Goal: Find contact information: Find contact information

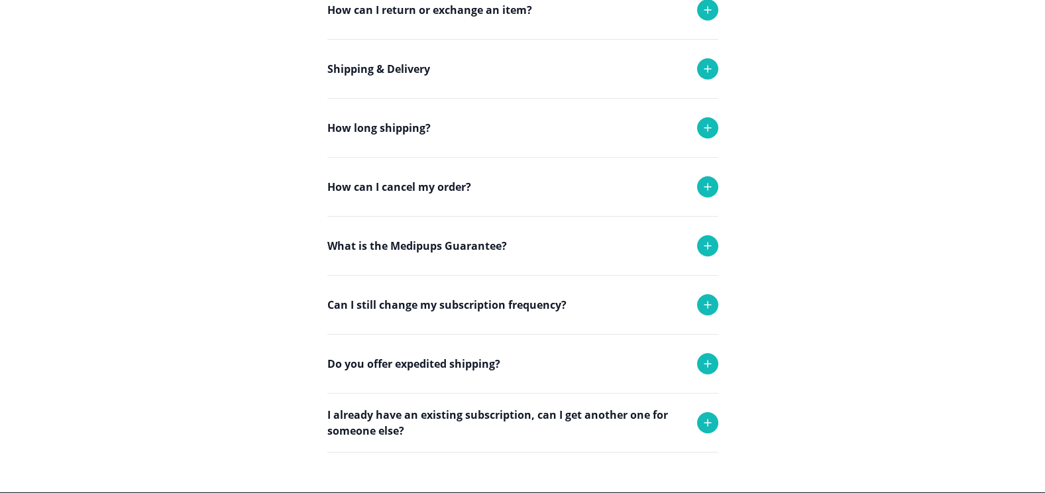
scroll to position [331, 0]
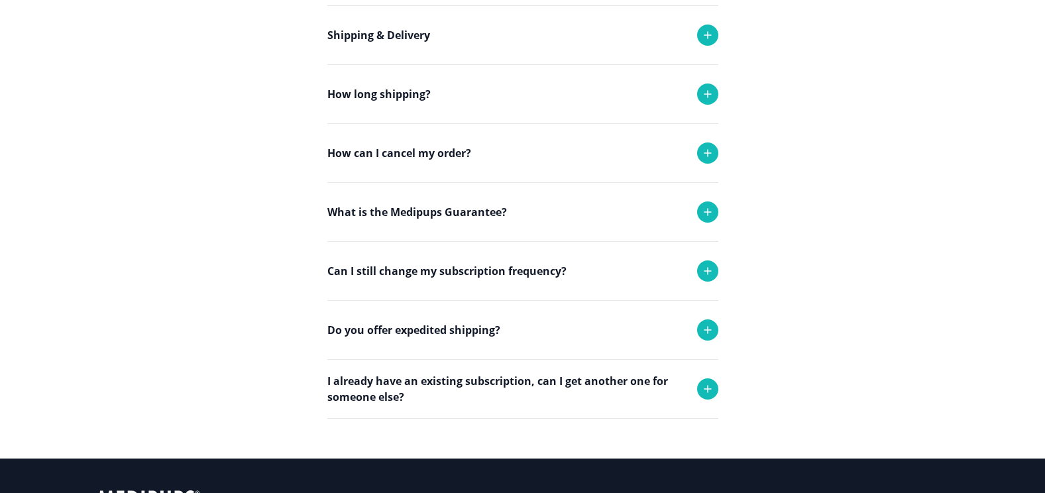
click at [708, 152] on icon at bounding box center [708, 153] width 16 height 16
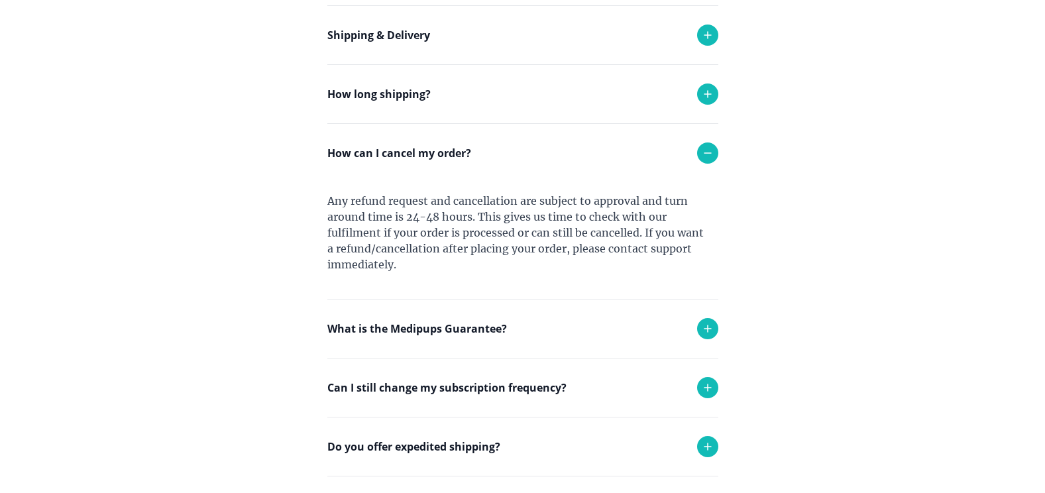
click at [821, 242] on main "Contact Us Contact us for any questions at support@medipups.com Frequently Aske…" at bounding box center [522, 176] width 1045 height 798
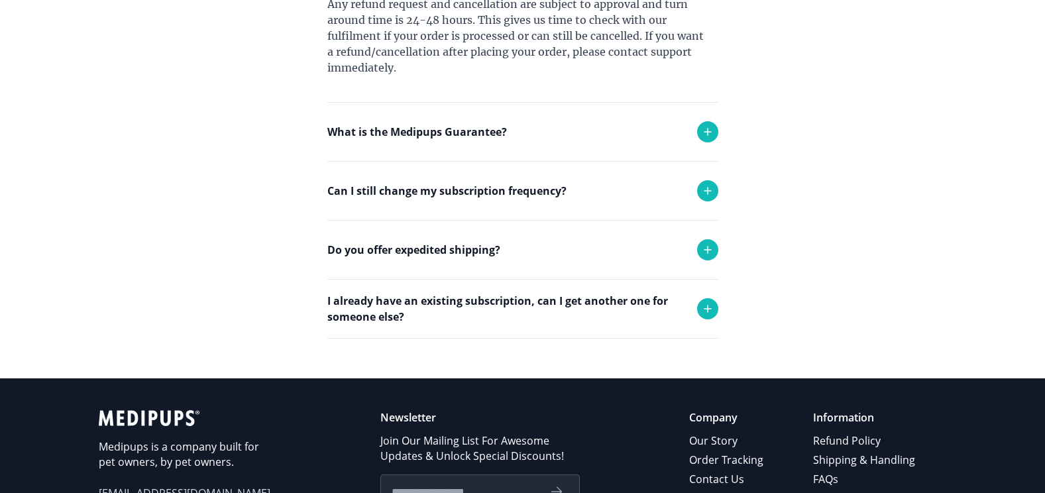
scroll to position [530, 0]
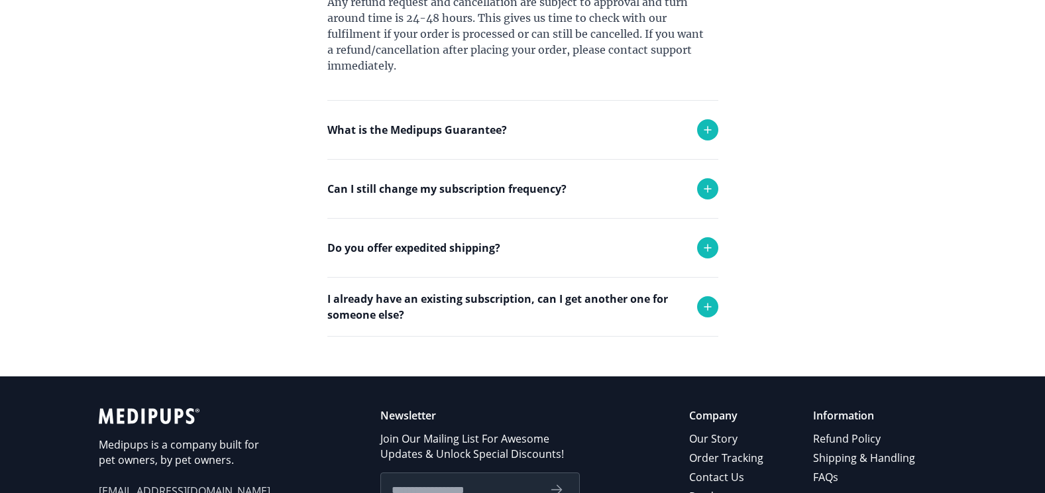
click at [709, 187] on icon at bounding box center [708, 189] width 16 height 16
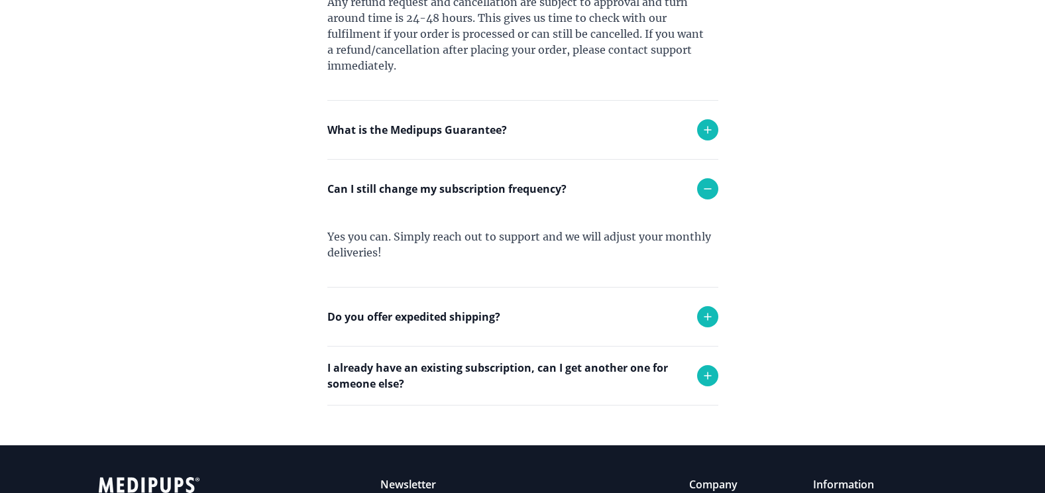
click at [705, 186] on icon at bounding box center [708, 189] width 16 height 16
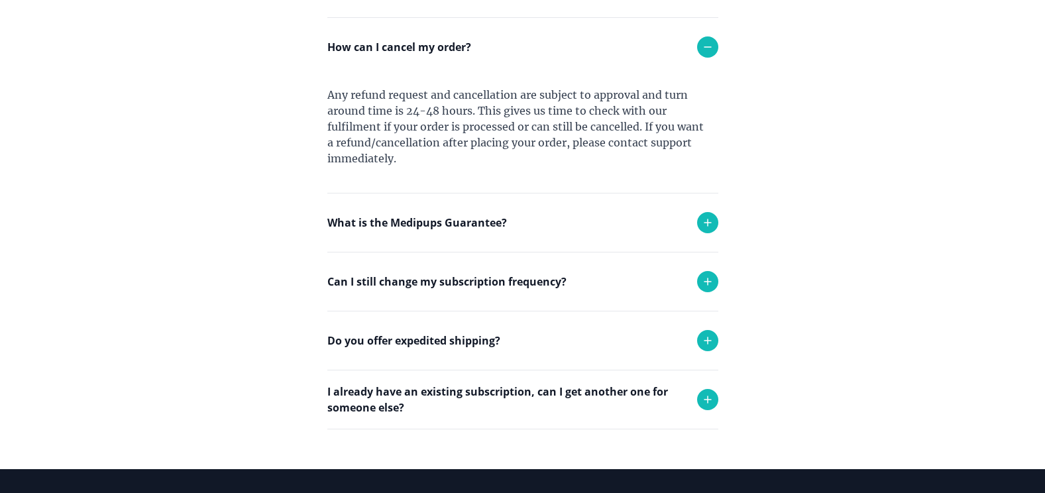
scroll to position [398, 0]
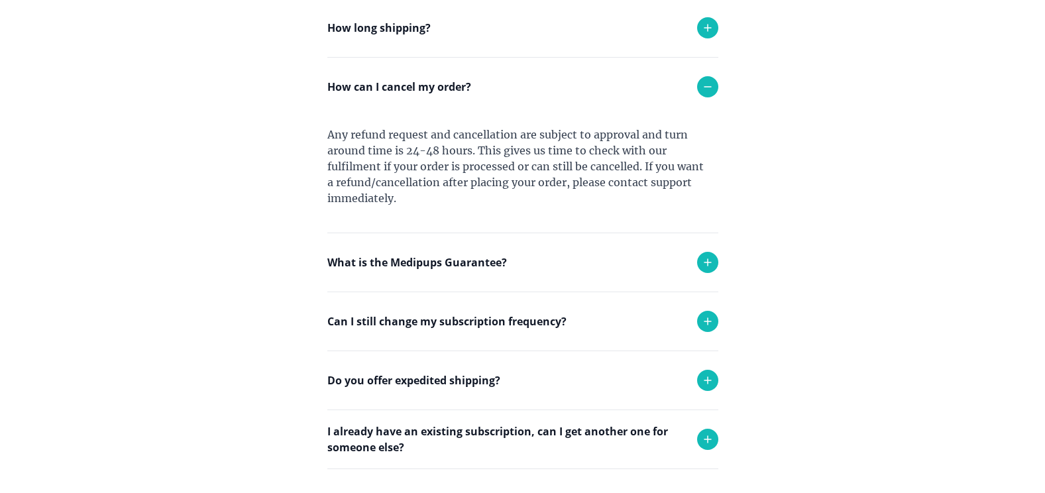
click at [707, 84] on icon at bounding box center [708, 87] width 16 height 16
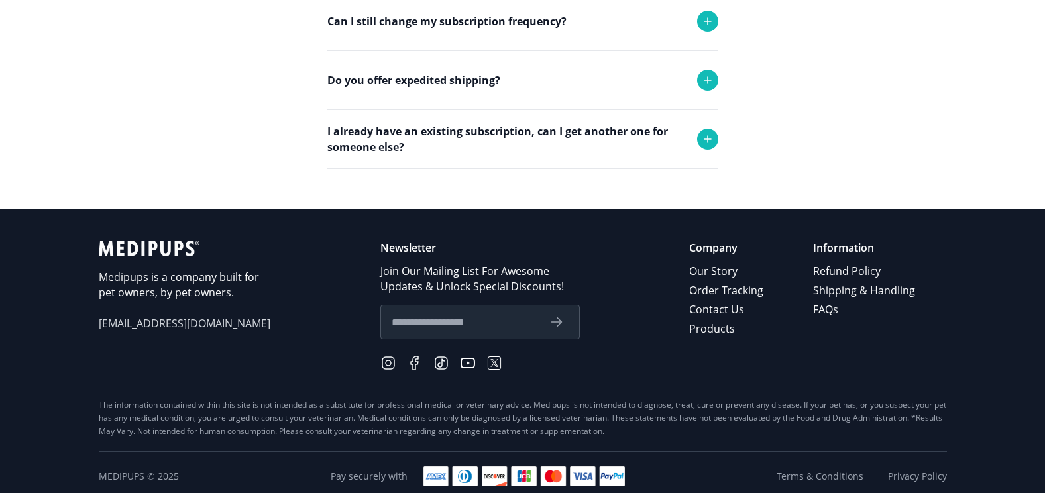
scroll to position [589, 0]
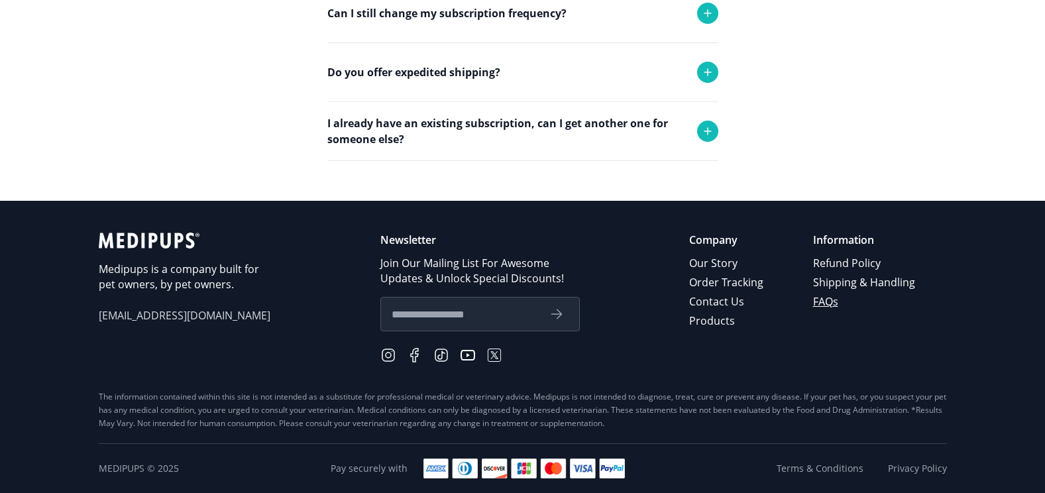
click at [828, 299] on link "FAQs" at bounding box center [865, 301] width 104 height 19
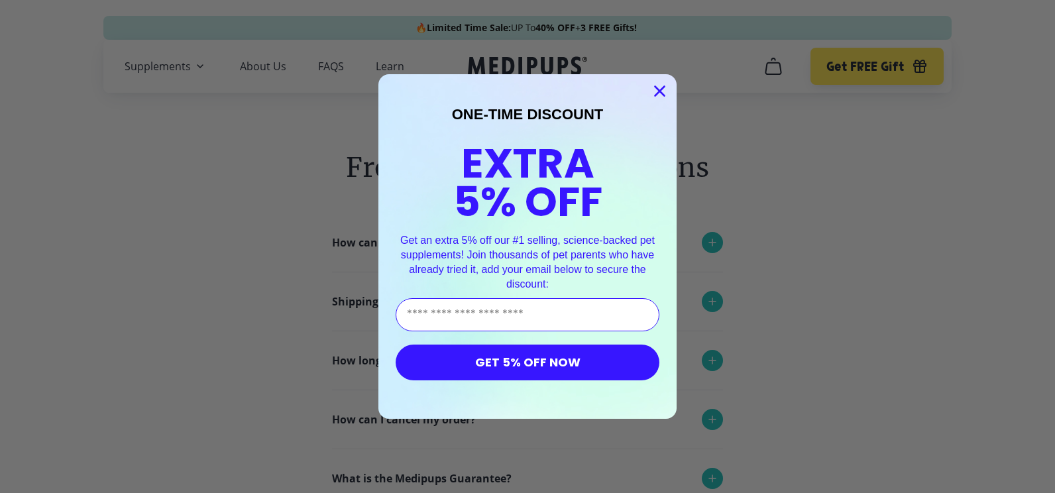
click at [655, 92] on icon "Close dialog" at bounding box center [659, 91] width 9 height 9
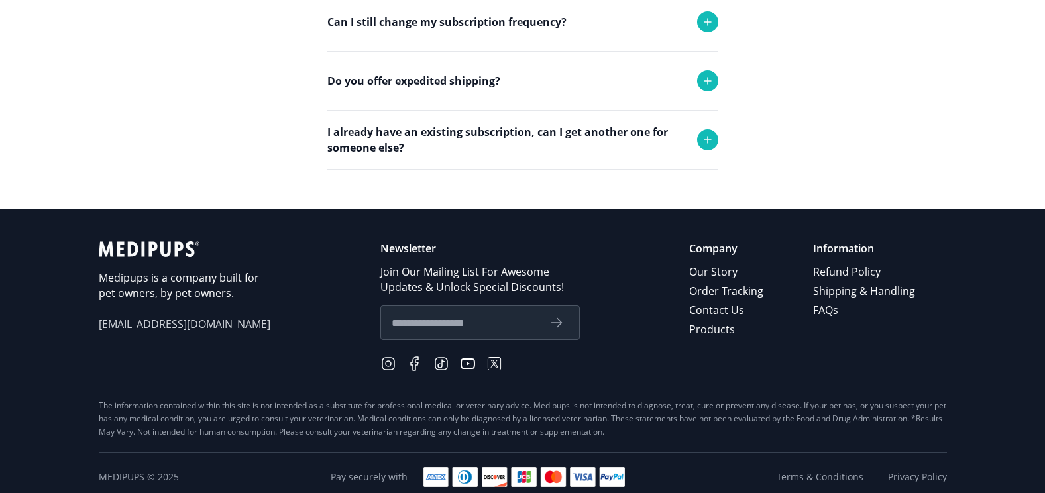
scroll to position [524, 0]
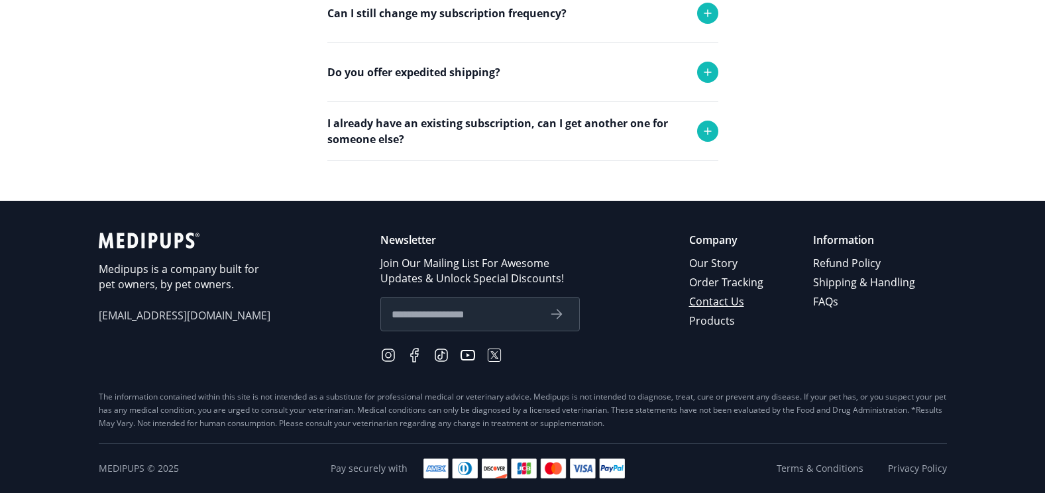
click at [719, 302] on link "Contact Us" at bounding box center [727, 301] width 76 height 19
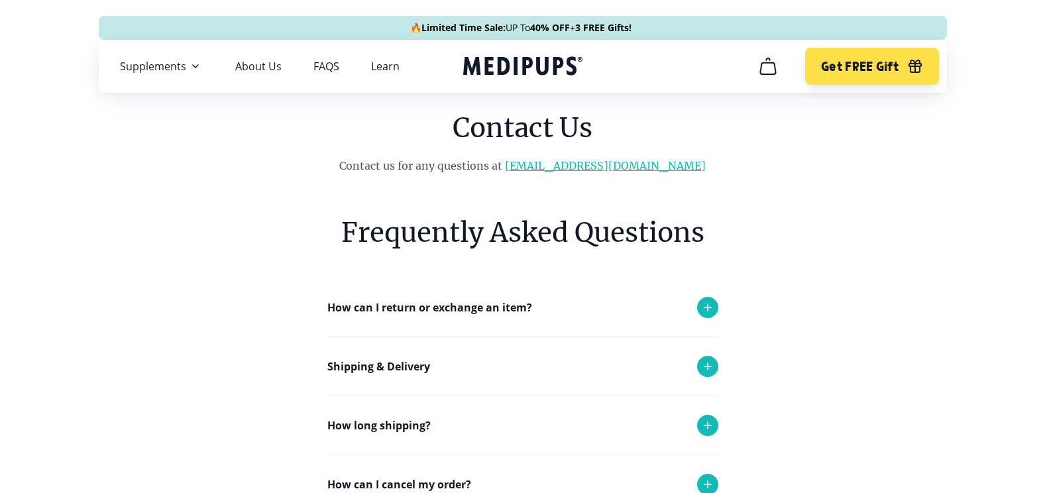
click at [609, 164] on link "[EMAIL_ADDRESS][DOMAIN_NAME]" at bounding box center [605, 165] width 201 height 13
click at [606, 165] on link "[EMAIL_ADDRESS][DOMAIN_NAME]" at bounding box center [605, 165] width 201 height 13
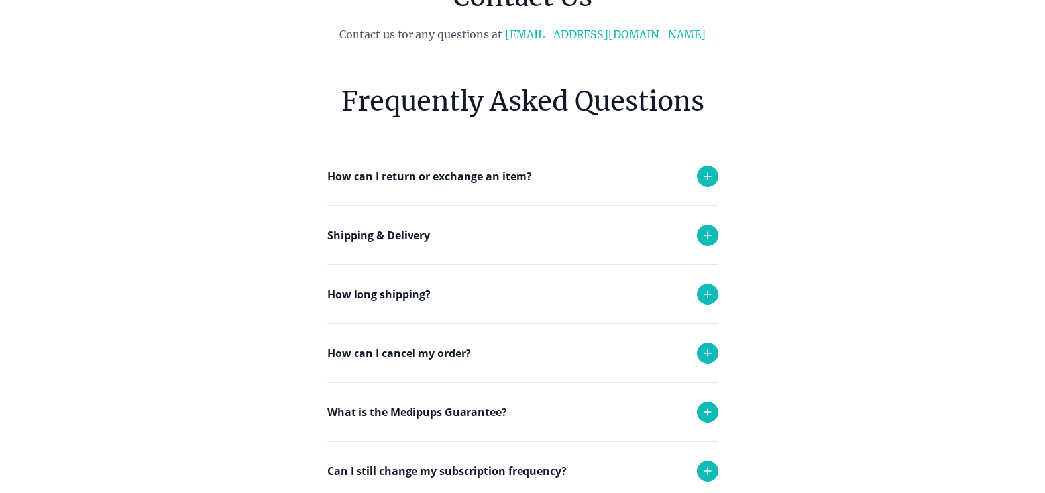
scroll to position [133, 0]
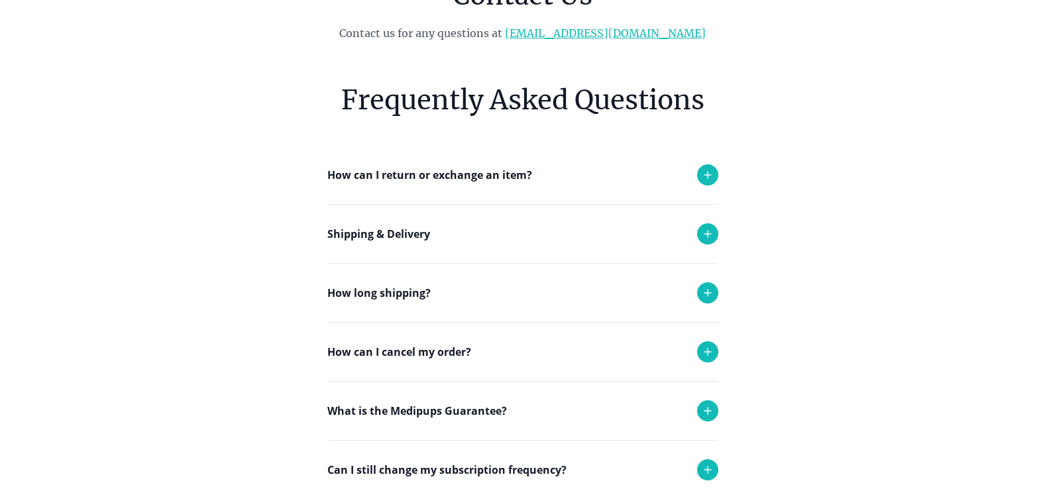
click at [598, 33] on link "[EMAIL_ADDRESS][DOMAIN_NAME]" at bounding box center [605, 33] width 201 height 13
